Goal: Information Seeking & Learning: Learn about a topic

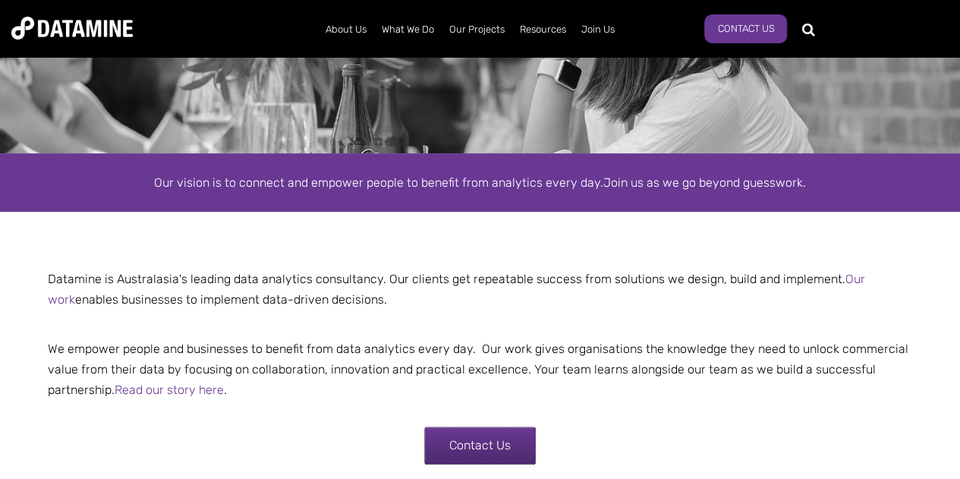
scroll to position [303, 0]
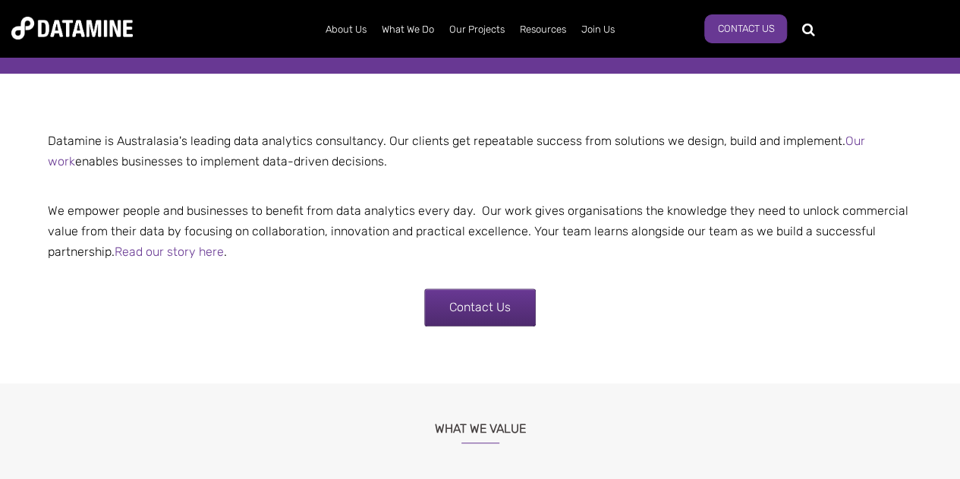
click at [353, 137] on p "Datamine is Australasia's leading data analytics consultancy. Our clients get r…" at bounding box center [480, 150] width 888 height 41
drag, startPoint x: 353, startPoint y: 137, endPoint x: 372, endPoint y: 159, distance: 28.5
click at [372, 159] on p "Datamine is Australasia's leading data analytics consultancy. Our clients get r…" at bounding box center [480, 150] width 888 height 41
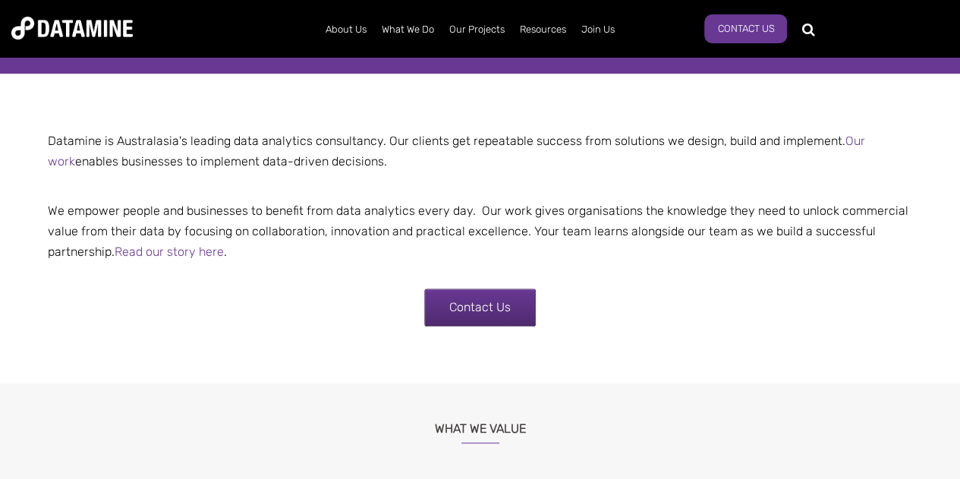
drag, startPoint x: 372, startPoint y: 159, endPoint x: 52, endPoint y: 150, distance: 319.5
click at [52, 150] on p "Datamine is Australasia's leading data analytics consultancy. Our clients get r…" at bounding box center [480, 150] width 888 height 41
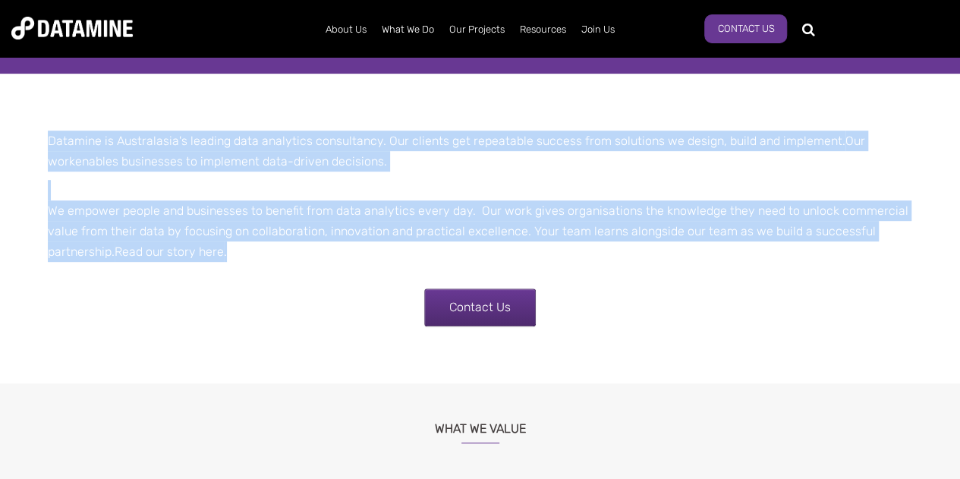
drag, startPoint x: 52, startPoint y: 150, endPoint x: 289, endPoint y: 257, distance: 259.8
click at [289, 257] on td "Datamine is Australasia's leading data analytics consultancy. Our clients get r…" at bounding box center [480, 199] width 888 height 139
click at [289, 257] on p "We empower people and businesses to benefit from data analytics every day. Our …" at bounding box center [480, 221] width 888 height 83
drag, startPoint x: 289, startPoint y: 257, endPoint x: 39, endPoint y: 133, distance: 278.9
click at [39, 133] on td "Datamine is Australasia's leading data analytics consultancy. Our clients get r…" at bounding box center [480, 199] width 888 height 139
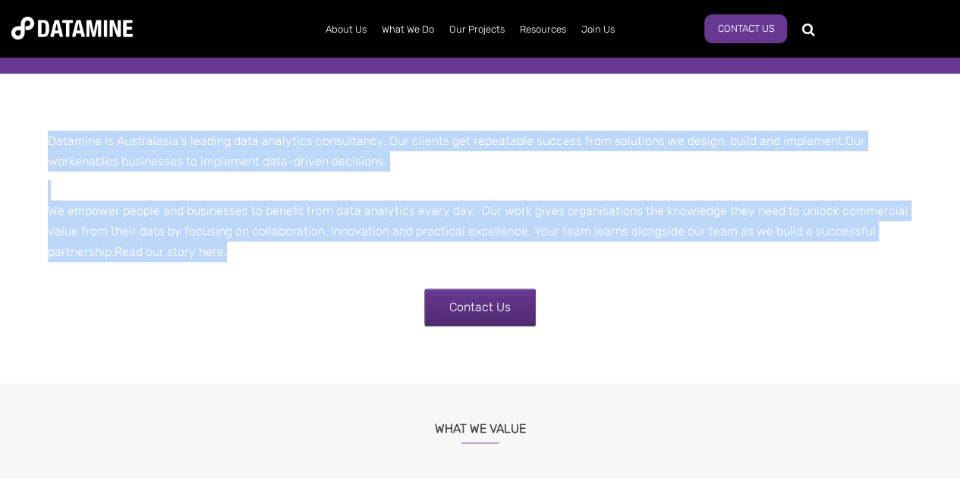
click at [39, 133] on p "Datamine is Australasia's leading data analytics consultancy. Our clients get r…" at bounding box center [480, 150] width 888 height 41
drag, startPoint x: 39, startPoint y: 133, endPoint x: 338, endPoint y: 247, distance: 319.9
click at [338, 247] on td "Datamine is Australasia's leading data analytics consultancy. Our clients get r…" at bounding box center [480, 199] width 888 height 139
click at [338, 247] on p "We empower people and businesses to benefit from data analytics every day. Our …" at bounding box center [480, 221] width 888 height 83
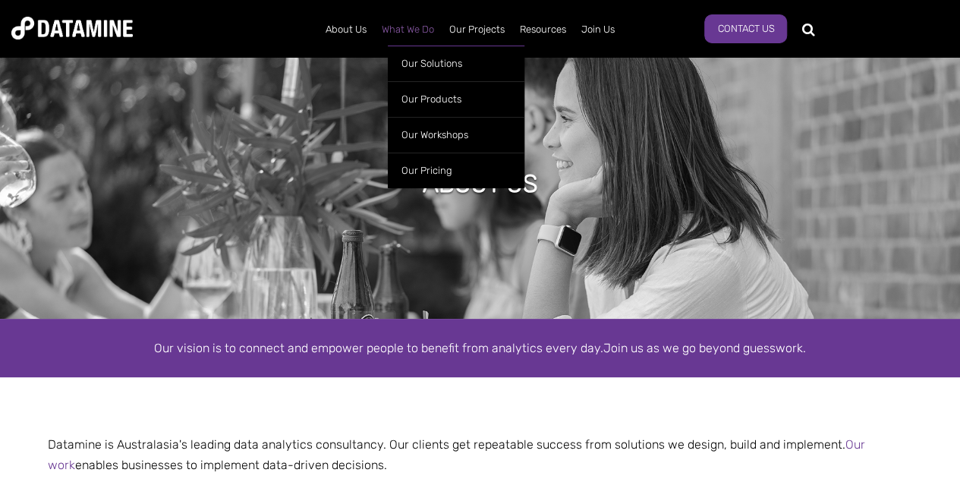
click at [404, 28] on link "What We Do" at bounding box center [408, 29] width 68 height 39
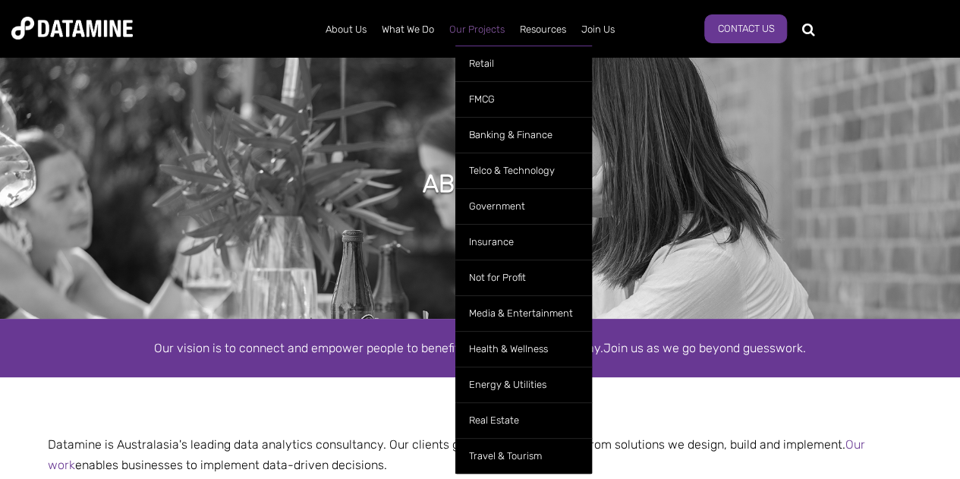
click at [460, 28] on link "Our Projects" at bounding box center [477, 29] width 71 height 39
